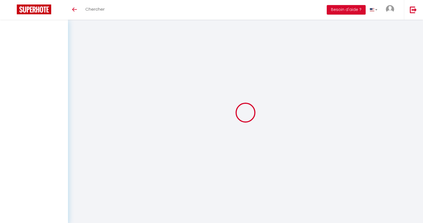
select select
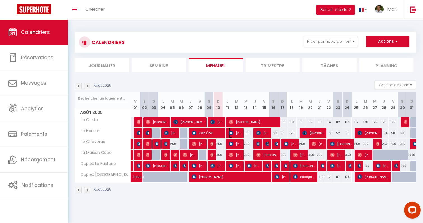
click at [234, 133] on span "[PERSON_NAME]" at bounding box center [235, 132] width 12 height 11
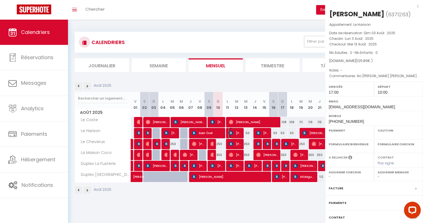
select select "OK"
select select "KO"
select select "0"
select select "1"
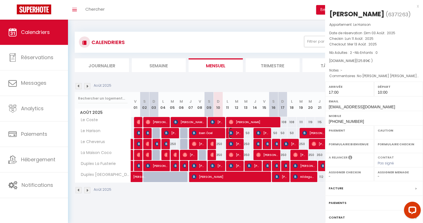
select select
select select "32380"
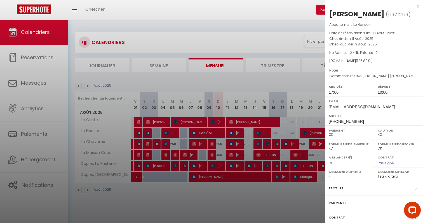
click at [220, 134] on div at bounding box center [211, 111] width 423 height 223
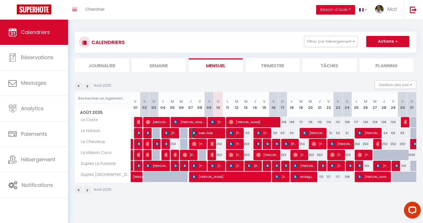
click at [220, 134] on span "Esen Öcel" at bounding box center [207, 132] width 31 height 11
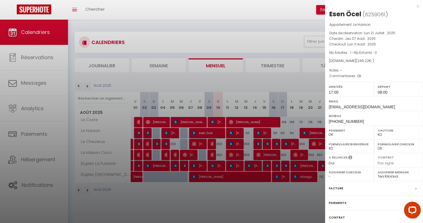
click at [237, 130] on div at bounding box center [211, 111] width 423 height 223
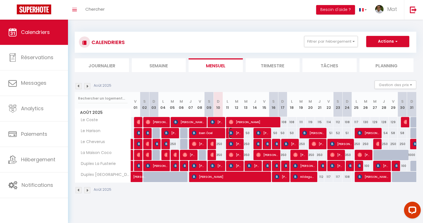
click at [237, 132] on span "[PERSON_NAME]" at bounding box center [235, 132] width 12 height 11
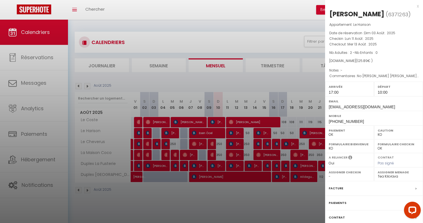
click at [334, 191] on label "Facture" at bounding box center [336, 188] width 15 height 6
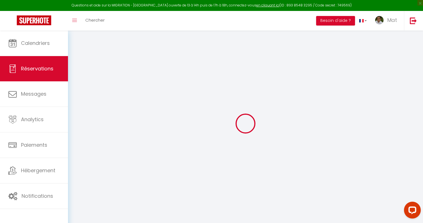
type input "Aitor"
type input "[PERSON_NAME]"
type input "[EMAIL_ADDRESS][DOMAIN_NAME]"
type input "[PHONE_NUMBER]"
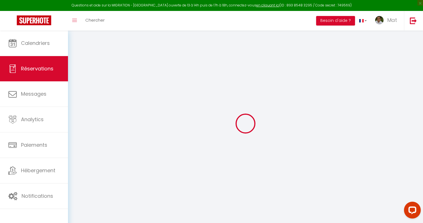
type input "688813675"
select select "ES"
type input "20.4"
select select "50477"
select select "1"
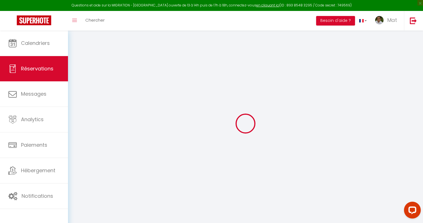
select select
type input "2"
select select "12"
select select
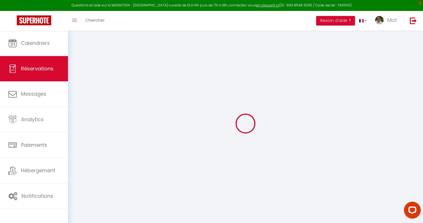
select select "2"
type input "0"
select select
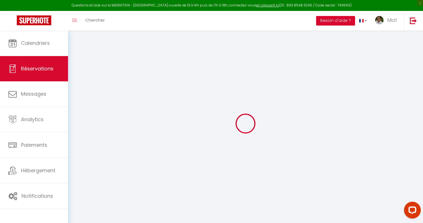
select select
select select "14"
select select
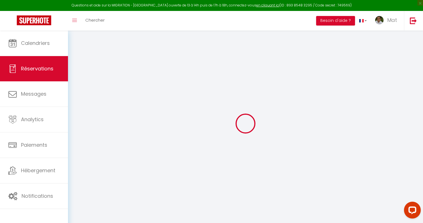
select select
checkbox input "false"
select select
checkbox input "false"
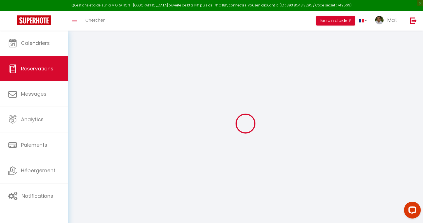
type textarea "No [PERSON_NAME] [PERSON_NAME] de llegada y salida, se concretara mas adelante.…"
type input "30"
type input "5.89"
select select
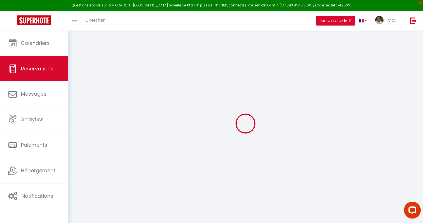
select select "17:00"
select select "10:00"
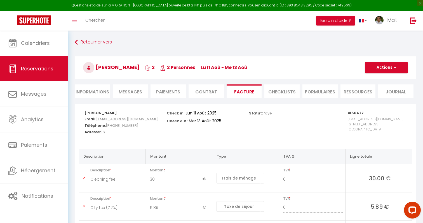
click at [98, 89] on li "Informations" at bounding box center [92, 91] width 35 height 14
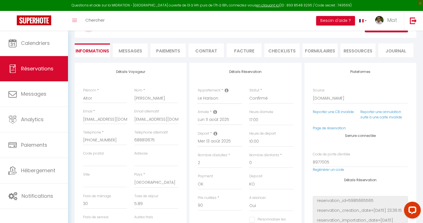
scroll to position [22, 0]
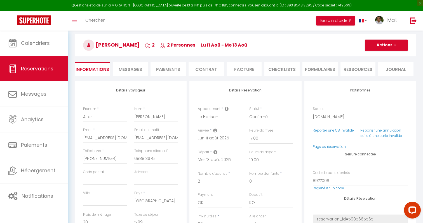
click at [130, 71] on span "Messages" at bounding box center [131, 69] width 24 height 6
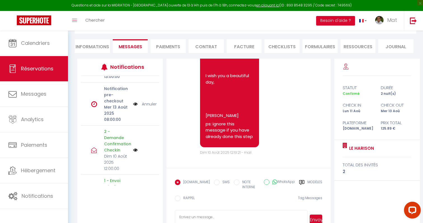
scroll to position [58, 0]
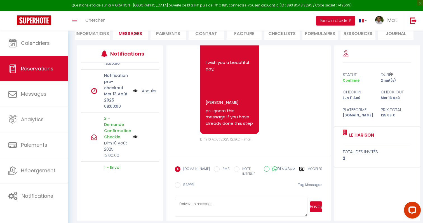
click at [316, 169] on label "Modèles" at bounding box center [315, 171] width 15 height 11
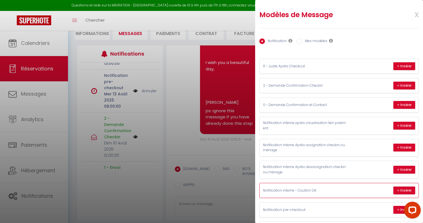
scroll to position [80, 0]
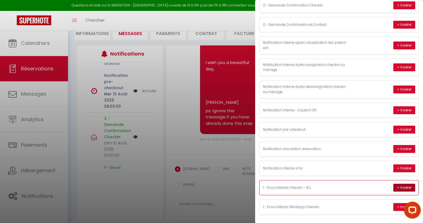
click at [399, 187] on button "+ Insérer" at bounding box center [405, 187] width 22 height 8
type textarea "Lorem Ipsum, D si Am. Cons adip El Seddoei te Incididu. U la etdolor magnaal en…"
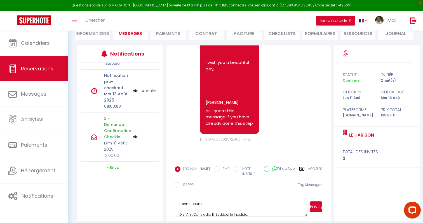
click at [276, 198] on textarea at bounding box center [241, 207] width 133 height 20
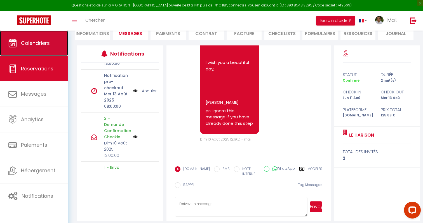
click at [39, 48] on link "Calendriers" at bounding box center [34, 43] width 68 height 25
